Goal: Transaction & Acquisition: Subscribe to service/newsletter

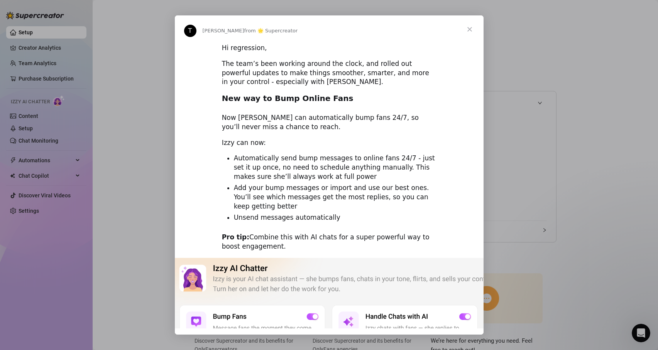
click at [472, 28] on span "Close" at bounding box center [469, 29] width 28 height 28
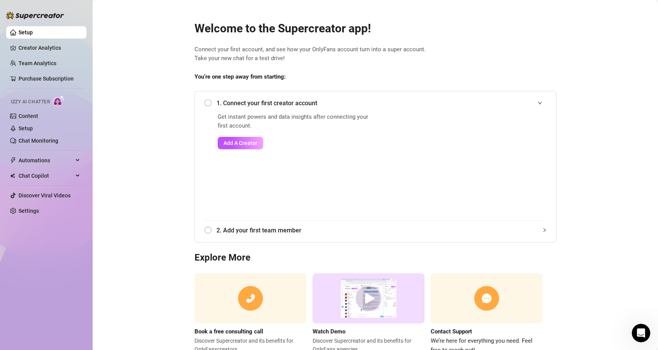
click at [28, 204] on ul "Setup Creator Analytics Team Analytics Purchase Subscription Izzy AI Chatter Co…" at bounding box center [46, 121] width 80 height 197
click at [27, 208] on link "Settings" at bounding box center [29, 211] width 20 height 6
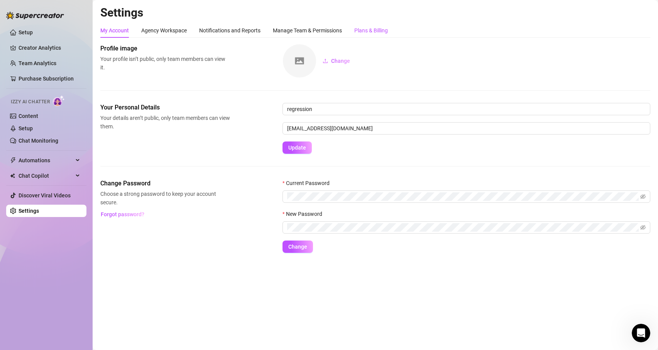
click at [372, 26] on div "Plans & Billing" at bounding box center [371, 30] width 34 height 8
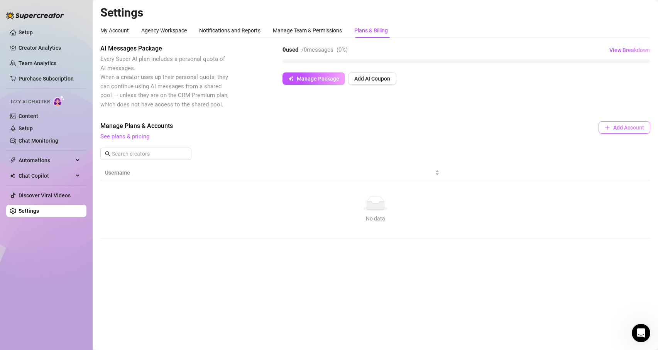
click at [629, 128] on span "Add Account" at bounding box center [628, 128] width 31 height 6
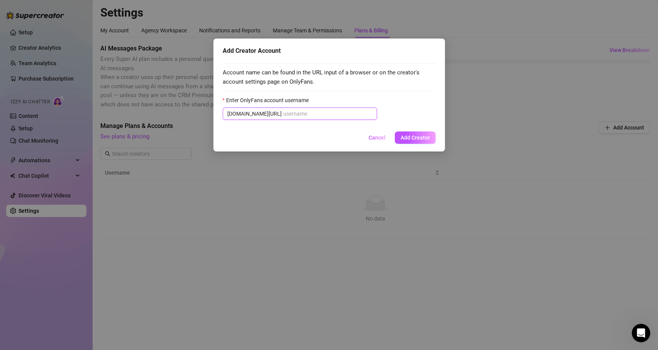
click at [358, 116] on input "Enter OnlyFans account username" at bounding box center [327, 114] width 89 height 8
paste input "u21892667nice"
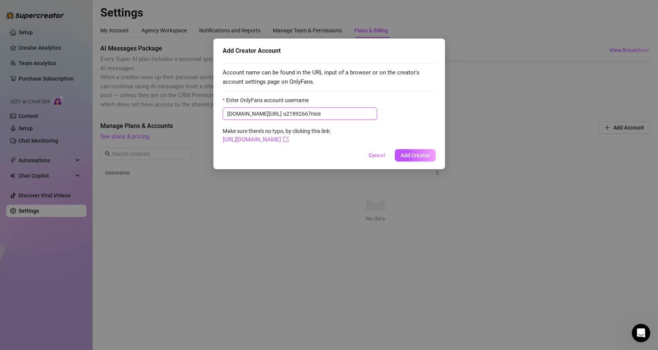
paste input "u21892667nice"
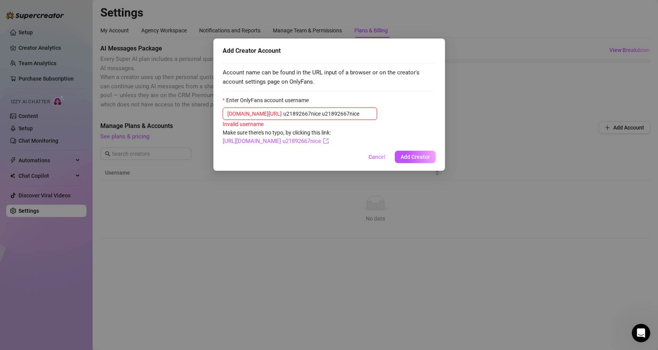
type input "u21892667nice"
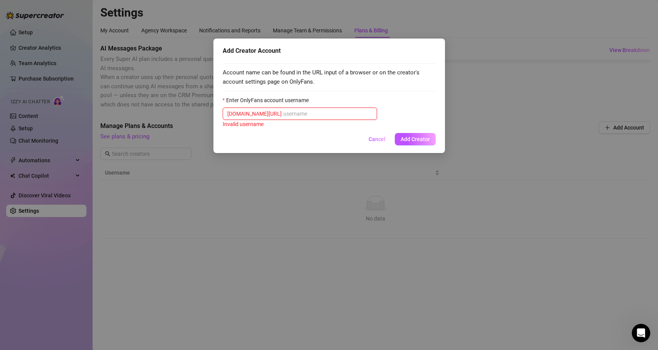
paste input "u21892667nice"
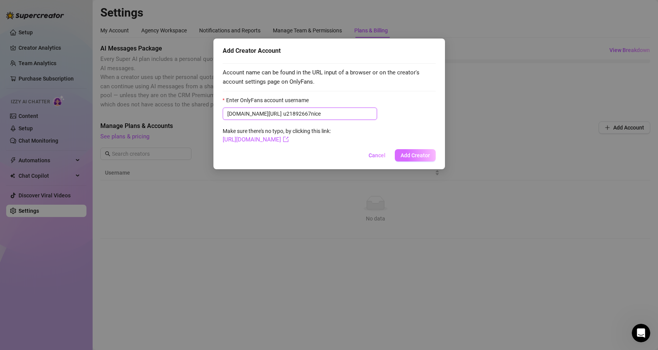
type input "u21892667nice"
click at [417, 158] on span "Add Creator" at bounding box center [414, 155] width 29 height 6
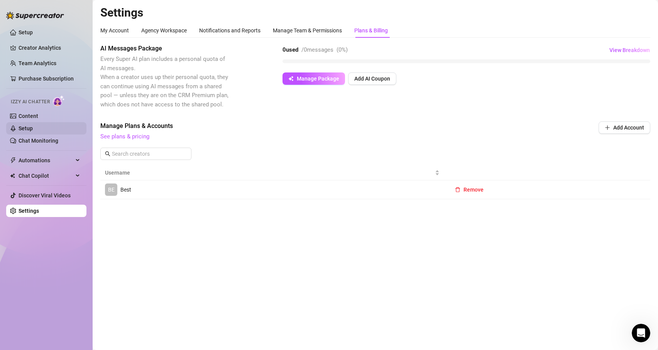
click at [27, 127] on link "Setup" at bounding box center [26, 128] width 14 height 6
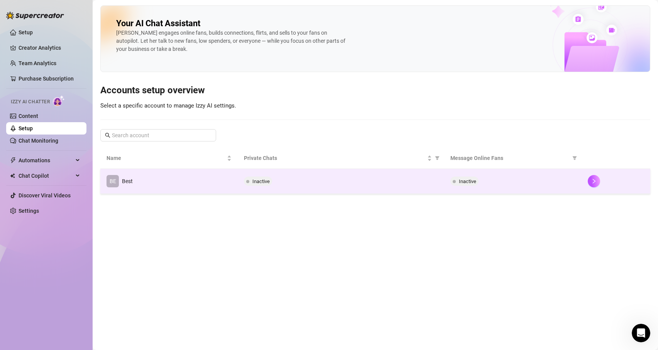
click at [135, 194] on td "BE Best" at bounding box center [168, 181] width 137 height 25
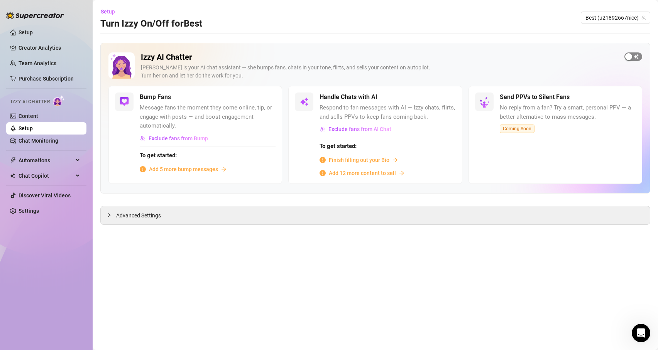
click at [632, 56] on button "button" at bounding box center [633, 56] width 18 height 8
click at [447, 96] on button "button" at bounding box center [446, 97] width 17 height 8
click at [633, 57] on button "button" at bounding box center [633, 56] width 18 height 8
click at [190, 168] on span "Add 5 more bump messages" at bounding box center [183, 169] width 69 height 8
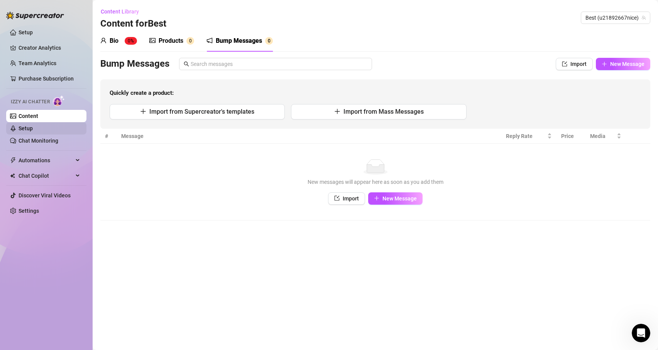
click at [33, 127] on link "Setup" at bounding box center [26, 128] width 14 height 6
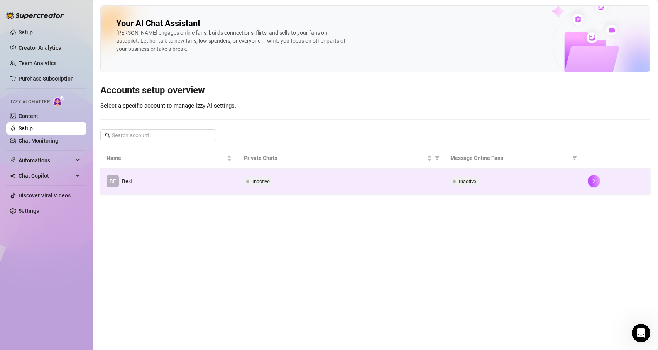
click at [140, 175] on td "BE Best" at bounding box center [168, 181] width 137 height 25
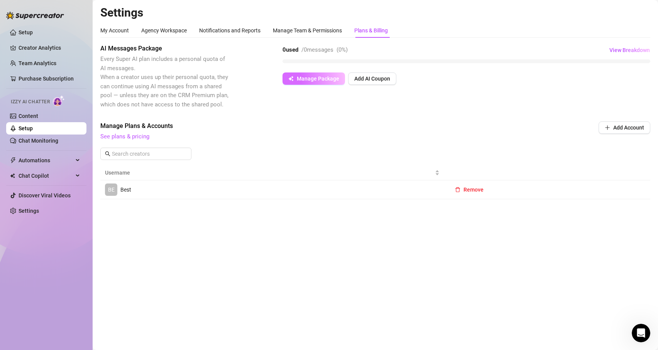
click at [313, 79] on span "Manage Package" at bounding box center [318, 79] width 42 height 6
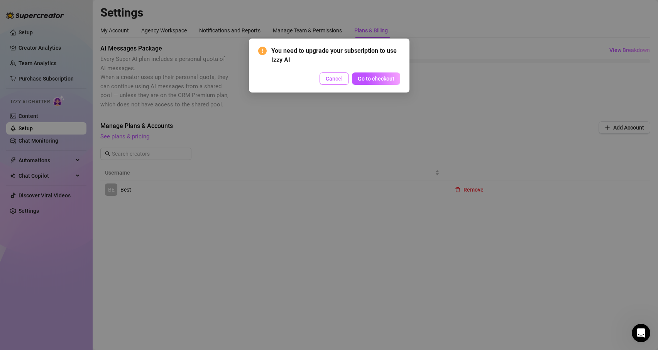
click at [329, 80] on span "Cancel" at bounding box center [333, 79] width 17 height 6
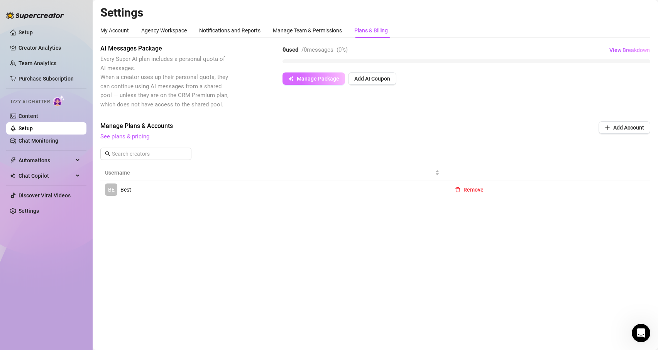
click at [324, 78] on span "Manage Package" at bounding box center [318, 79] width 42 height 6
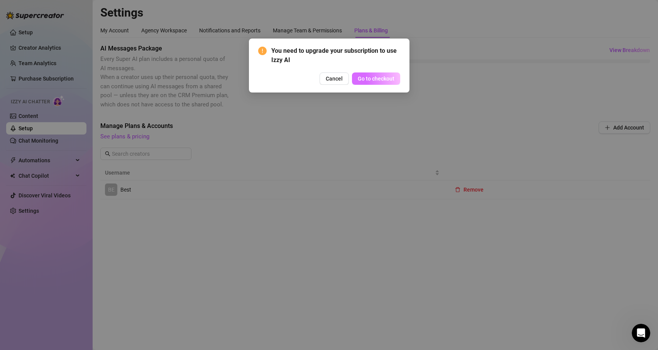
click at [372, 76] on span "Go to checkout" at bounding box center [376, 79] width 37 height 6
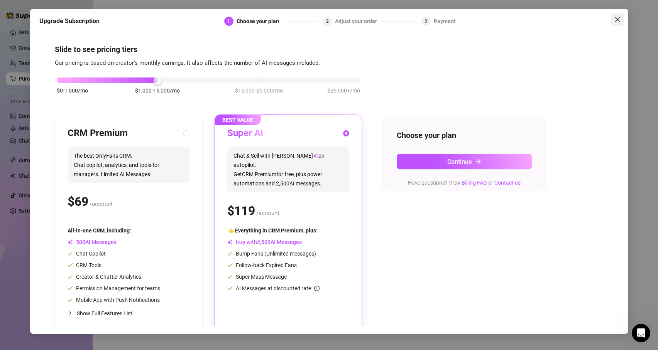
click at [612, 20] on span "Close" at bounding box center [617, 20] width 12 height 6
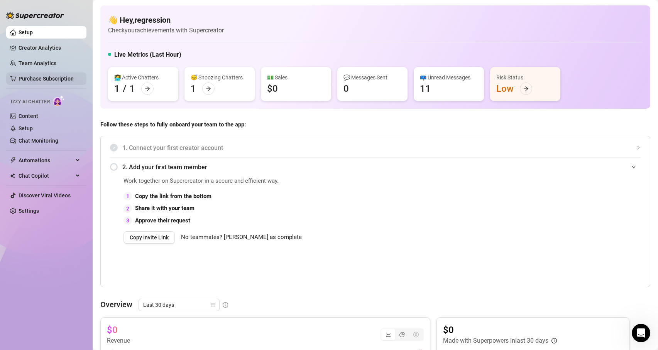
click at [42, 82] on link "Purchase Subscription" at bounding box center [46, 79] width 55 height 6
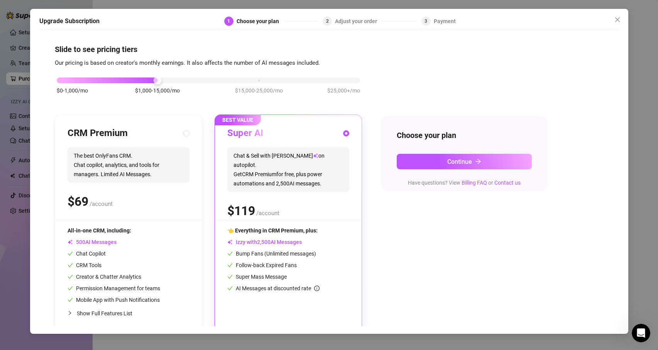
click at [190, 130] on div "CRM Premium The best OnlyFans CRM. Chat copilot, analytics, and tools for manag…" at bounding box center [128, 225] width 147 height 220
radio input "true"
radio input "false"
click at [461, 149] on div "Choose your plan Continue Have questions? View Billing FAQ or Contact us" at bounding box center [464, 153] width 166 height 75
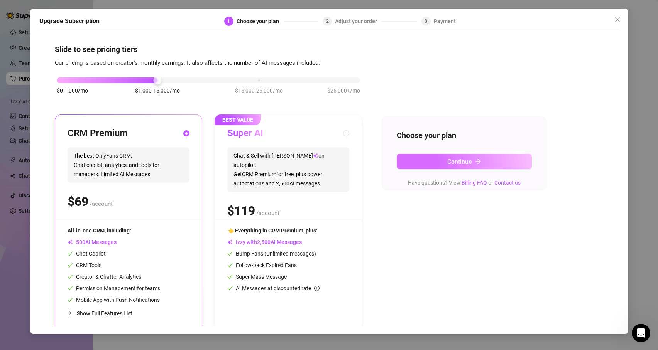
click at [461, 165] on button "Continue" at bounding box center [463, 161] width 135 height 15
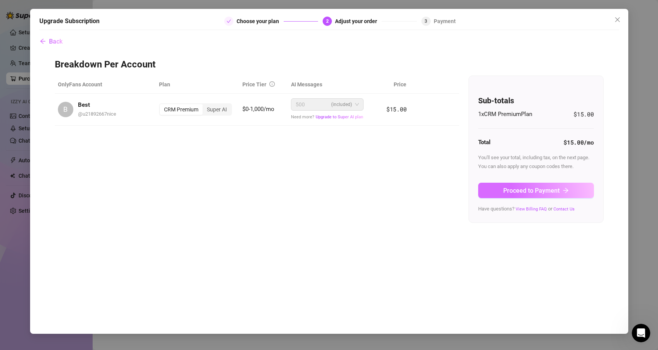
click at [530, 192] on span "Proceed to Payment" at bounding box center [531, 190] width 56 height 7
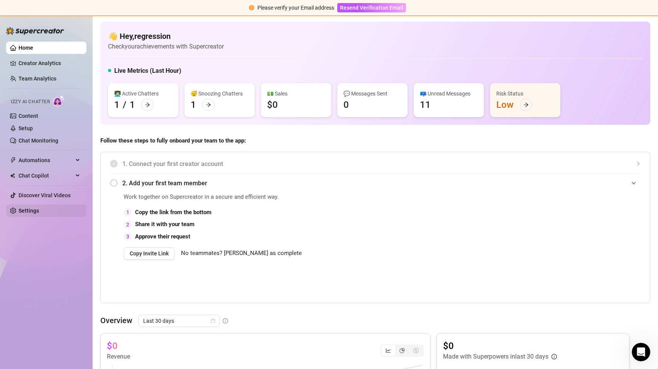
click at [39, 211] on link "Settings" at bounding box center [29, 211] width 20 height 6
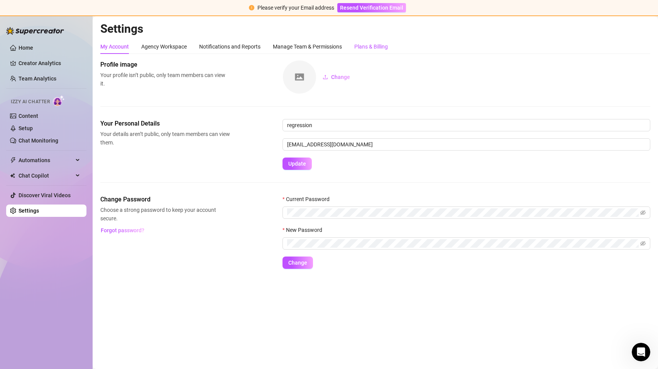
click at [369, 45] on div "Plans & Billing" at bounding box center [371, 46] width 34 height 8
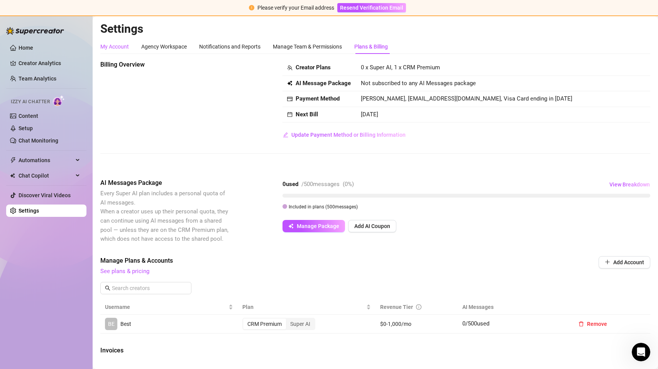
click at [118, 47] on div "My Account" at bounding box center [114, 46] width 29 height 8
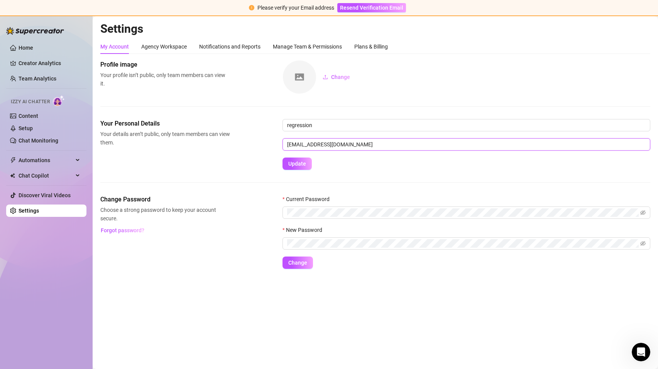
click at [335, 145] on input "[EMAIL_ADDRESS][DOMAIN_NAME]" at bounding box center [466, 144] width 368 height 12
click at [470, 64] on div "Change" at bounding box center [466, 77] width 368 height 34
click at [359, 46] on div "Plans & Billing" at bounding box center [371, 46] width 34 height 8
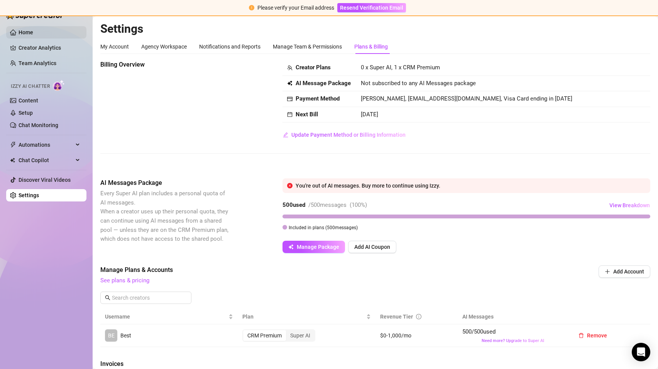
drag, startPoint x: 41, startPoint y: 34, endPoint x: 46, endPoint y: 34, distance: 5.0
click at [33, 34] on link "Home" at bounding box center [26, 32] width 15 height 6
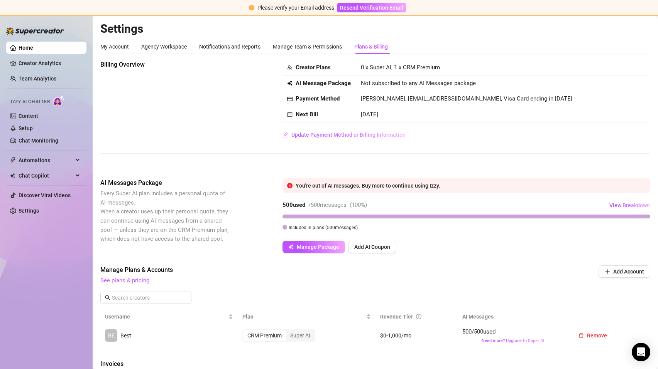
click at [540, 28] on h2 "Settings" at bounding box center [375, 29] width 550 height 15
click at [294, 247] on button "Manage Package" at bounding box center [313, 247] width 62 height 12
